Goal: Transaction & Acquisition: Purchase product/service

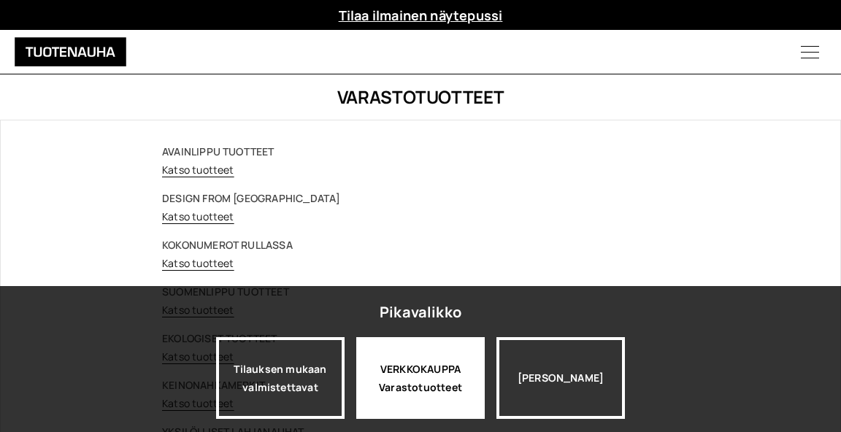
click at [386, 359] on div "VERKKOKAUPPA Varastotuotteet" at bounding box center [420, 378] width 129 height 82
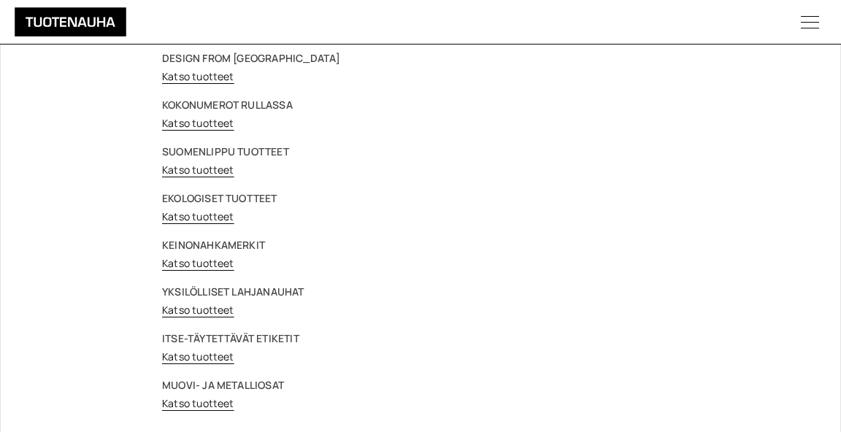
scroll to position [149, 0]
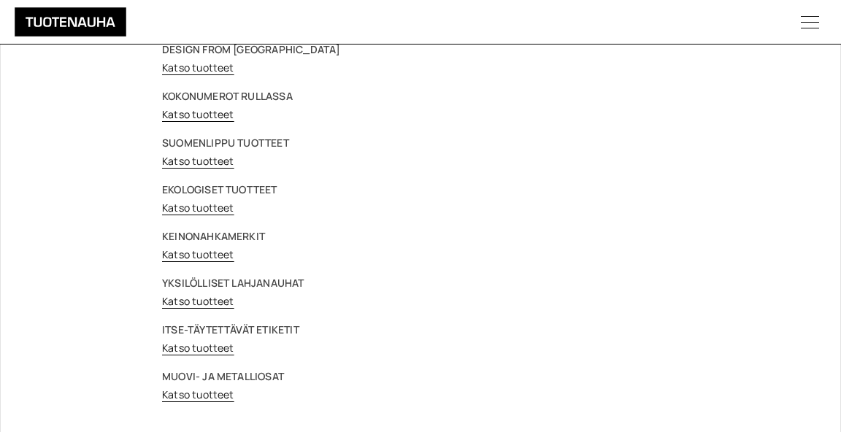
click at [210, 326] on strong "ITSE-TÄYTETTÄVÄT ETIKETIT" at bounding box center [230, 330] width 137 height 14
click at [204, 344] on link "Katso tuotteet" at bounding box center [198, 348] width 72 height 14
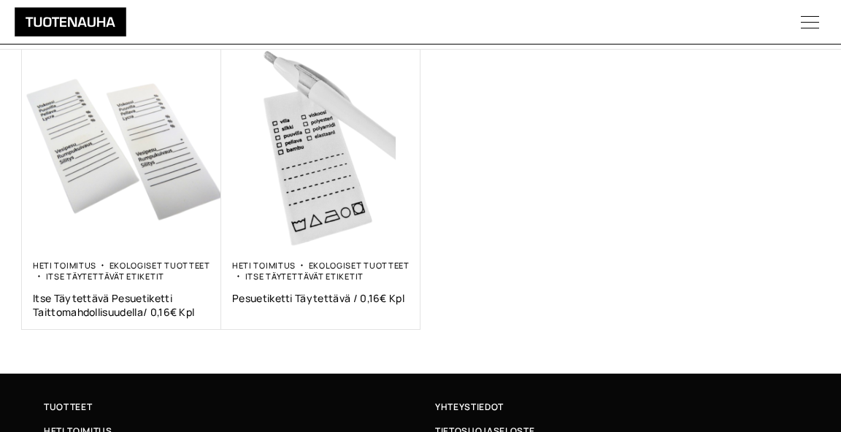
scroll to position [280, 0]
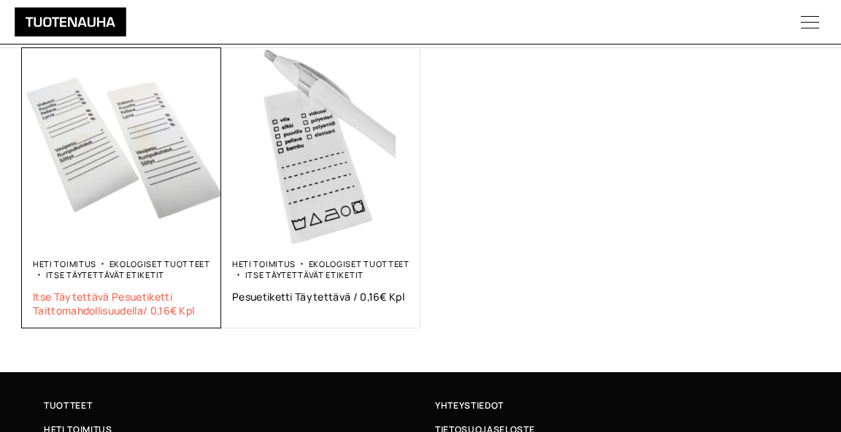
click at [134, 291] on span "Itse täytettävä pesuetiketti taittomahdollisuudella/ 0,16€ kpl" at bounding box center [121, 304] width 177 height 28
